Goal: Find specific page/section: Find specific page/section

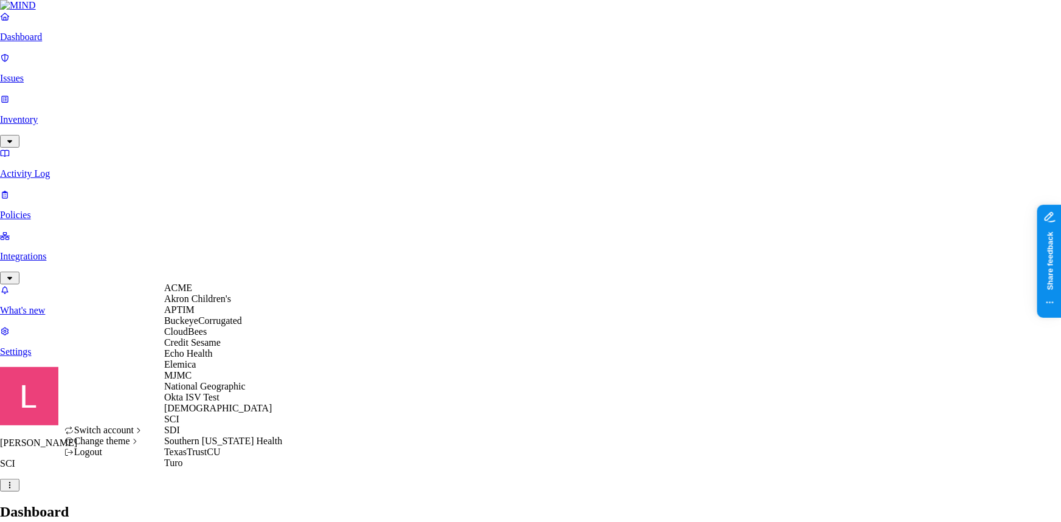
scroll to position [143, 0]
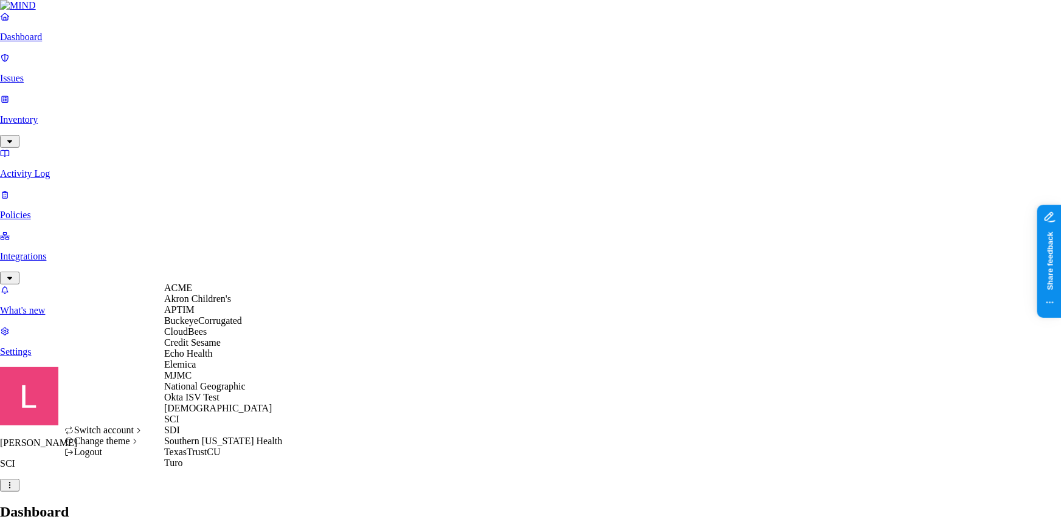
scroll to position [0, 0]
click at [217, 304] on span "Akron Children's" at bounding box center [197, 299] width 67 height 10
